Goal: Find specific page/section: Find specific page/section

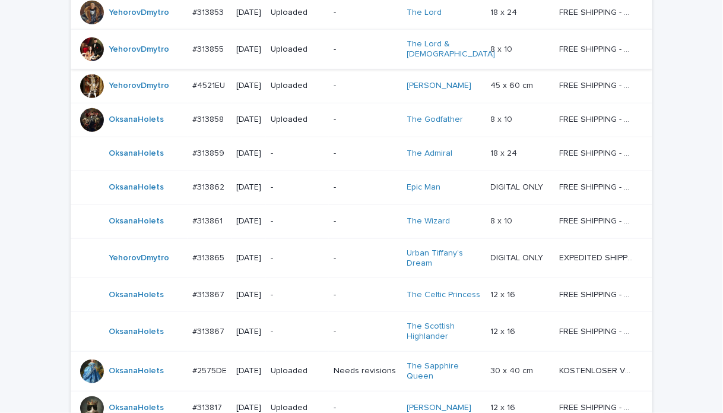
scroll to position [297, 0]
